Goal: Find contact information

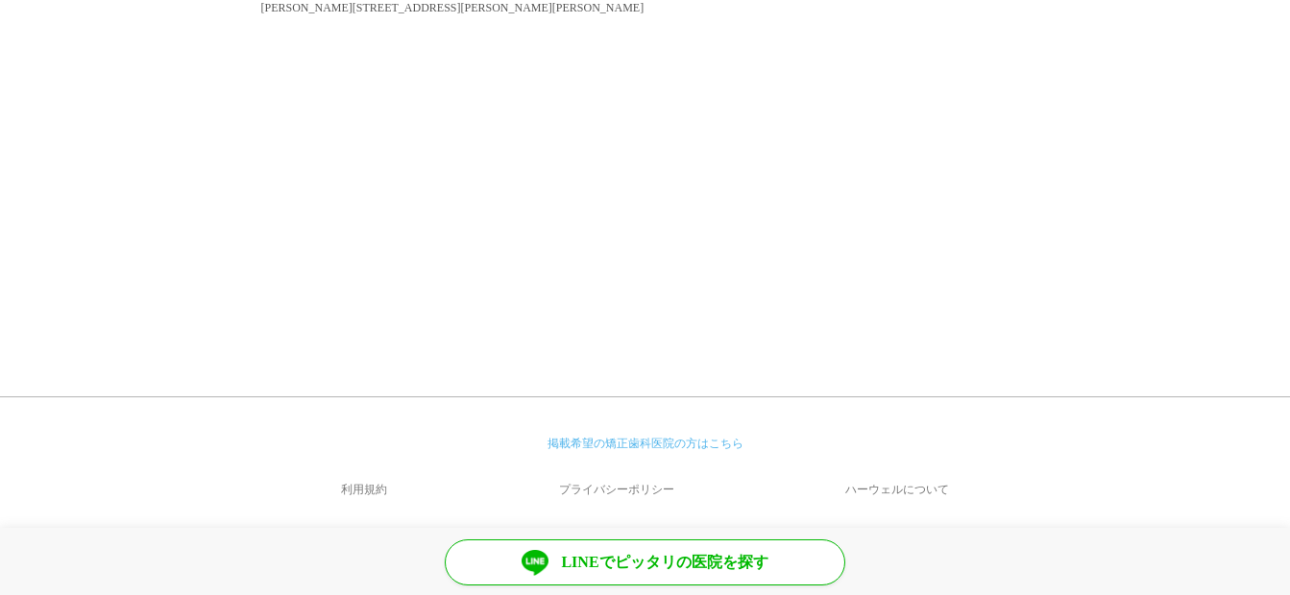
scroll to position [1163, 0]
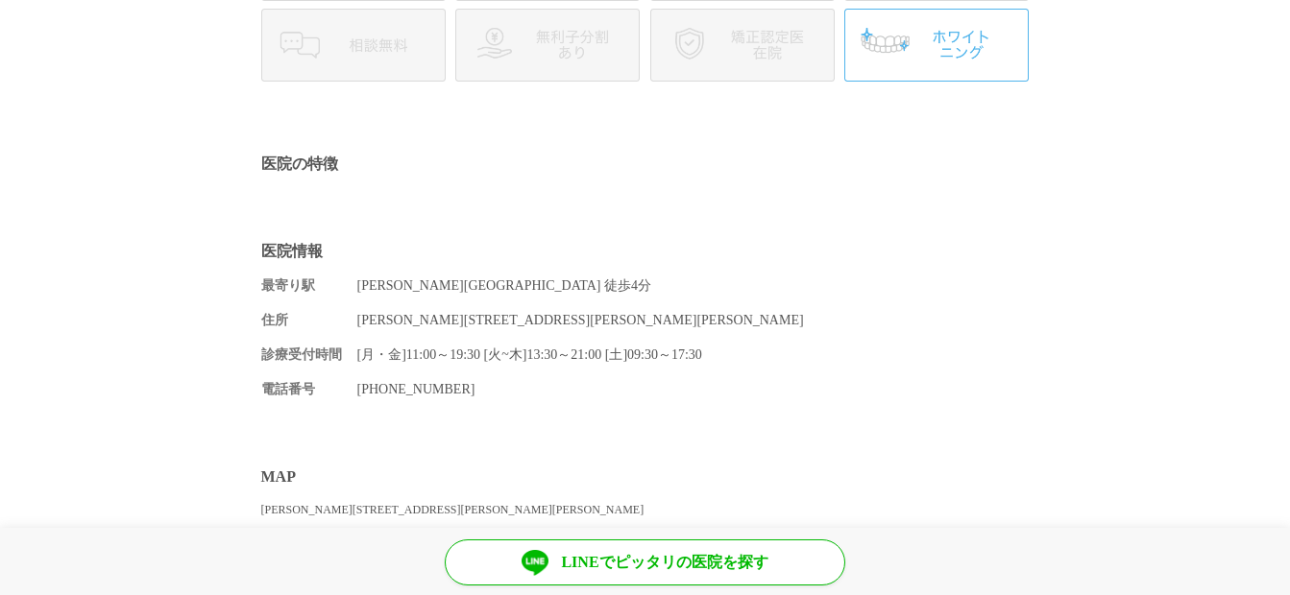
scroll to position [768, 0]
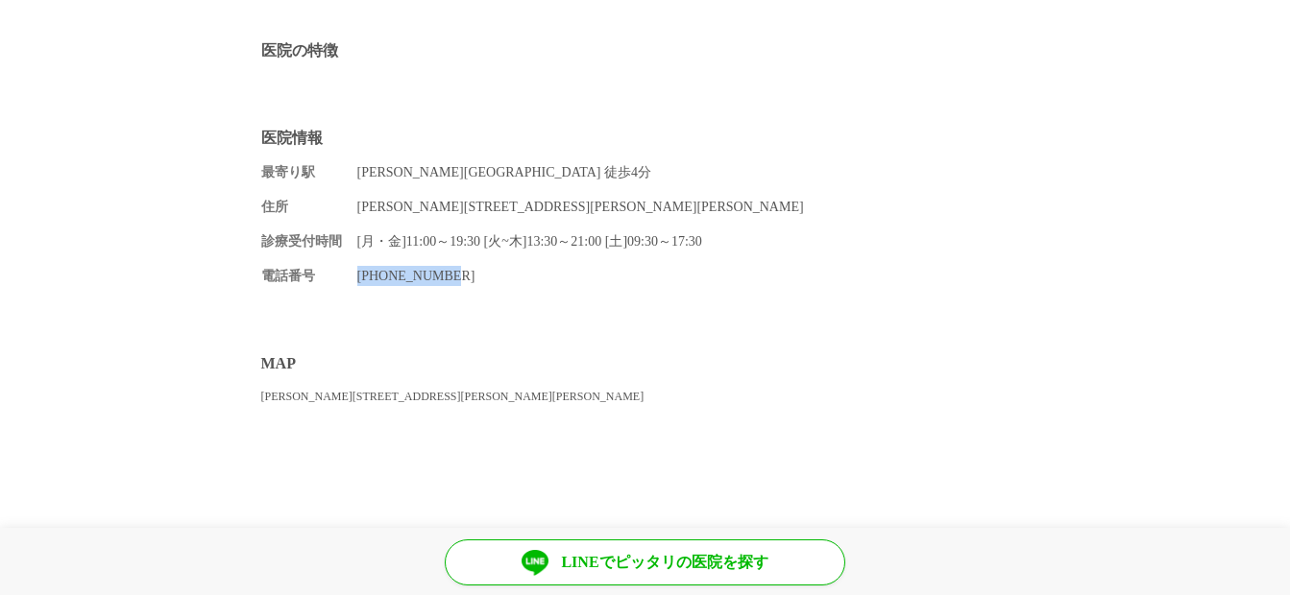
drag, startPoint x: 357, startPoint y: 274, endPoint x: 447, endPoint y: 278, distance: 89.4
click at [448, 278] on dd "[PHONE_NUMBER]" at bounding box center [693, 276] width 672 height 20
copy dd "[PHONE_NUMBER]"
